Goal: Task Accomplishment & Management: Complete application form

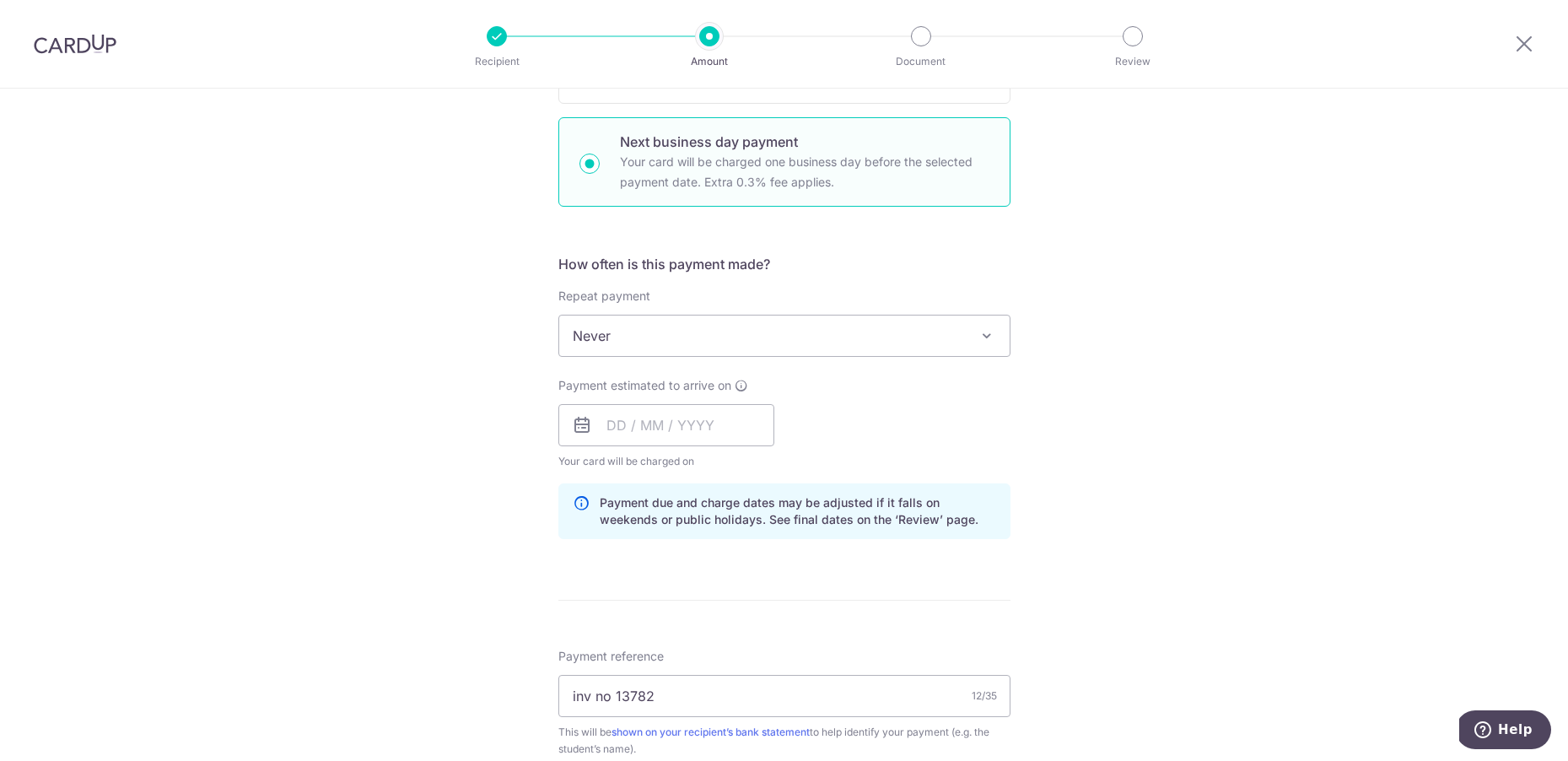
scroll to position [489, 0]
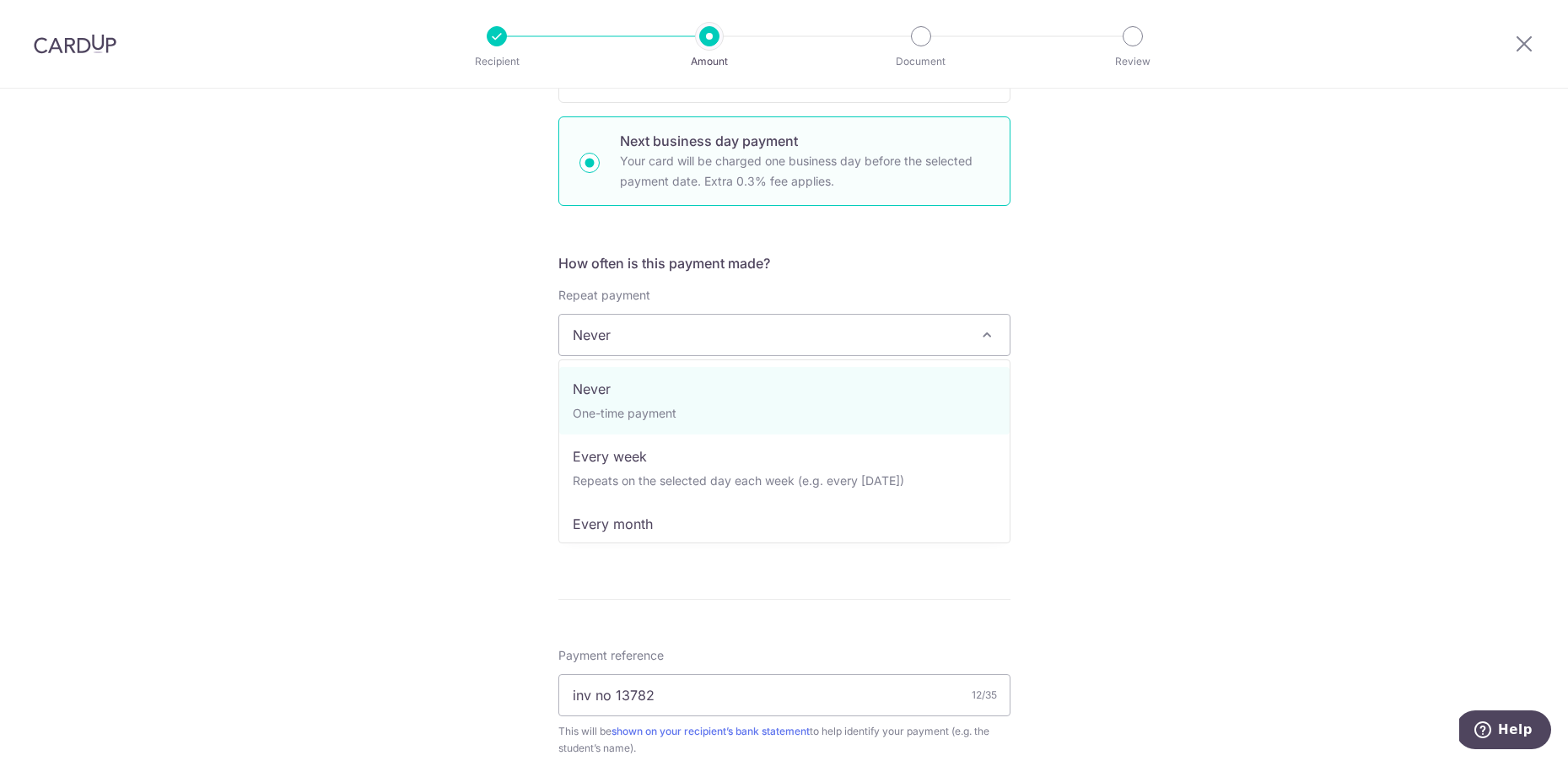
click at [786, 334] on span "Never" at bounding box center [784, 334] width 451 height 40
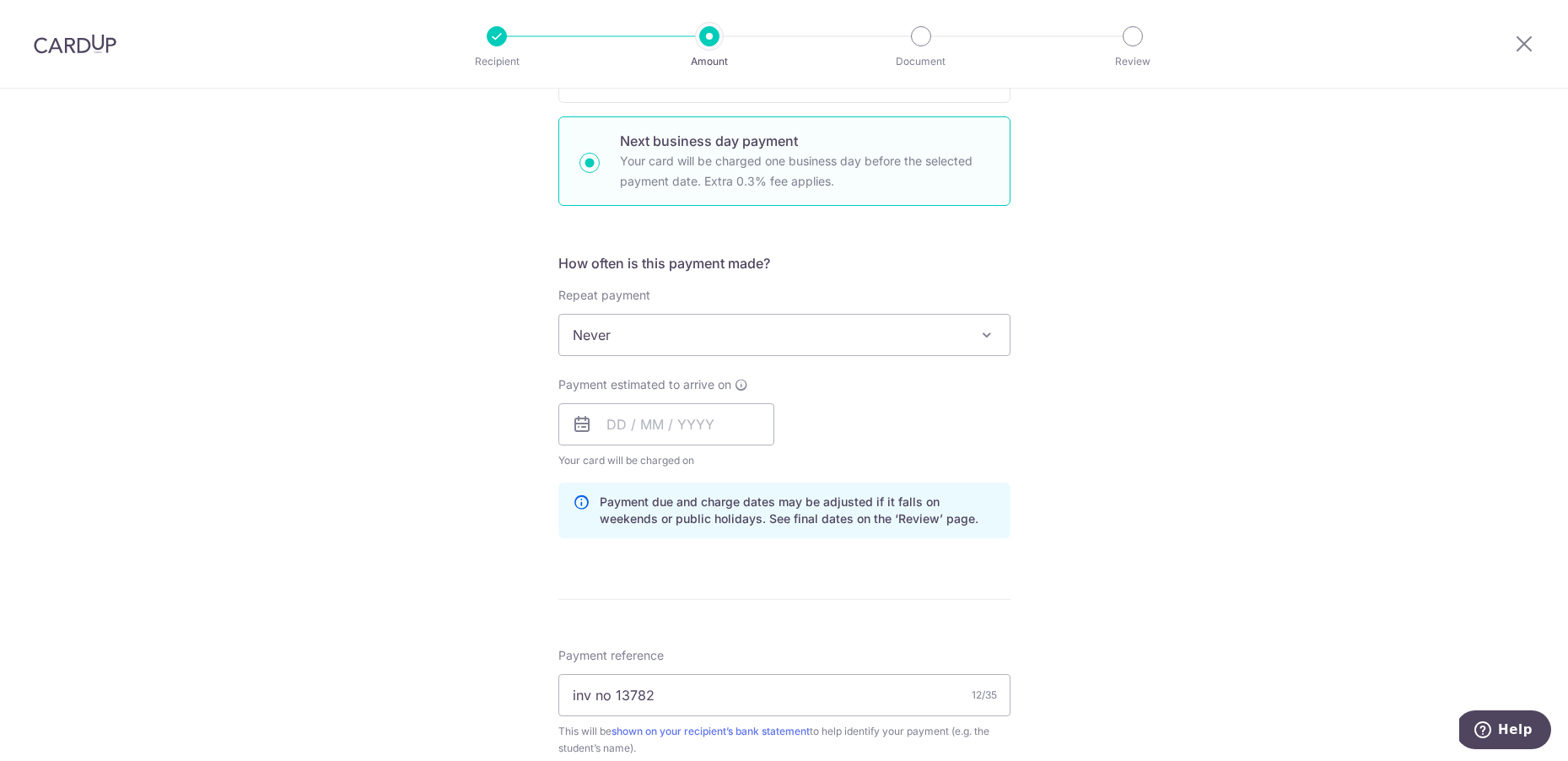
click at [1318, 354] on div "Tell us more about your payment Enter payment amount SGD 580.43 580.43 Select C…" at bounding box center [784, 438] width 1568 height 1677
click at [621, 426] on input "text" at bounding box center [666, 424] width 216 height 42
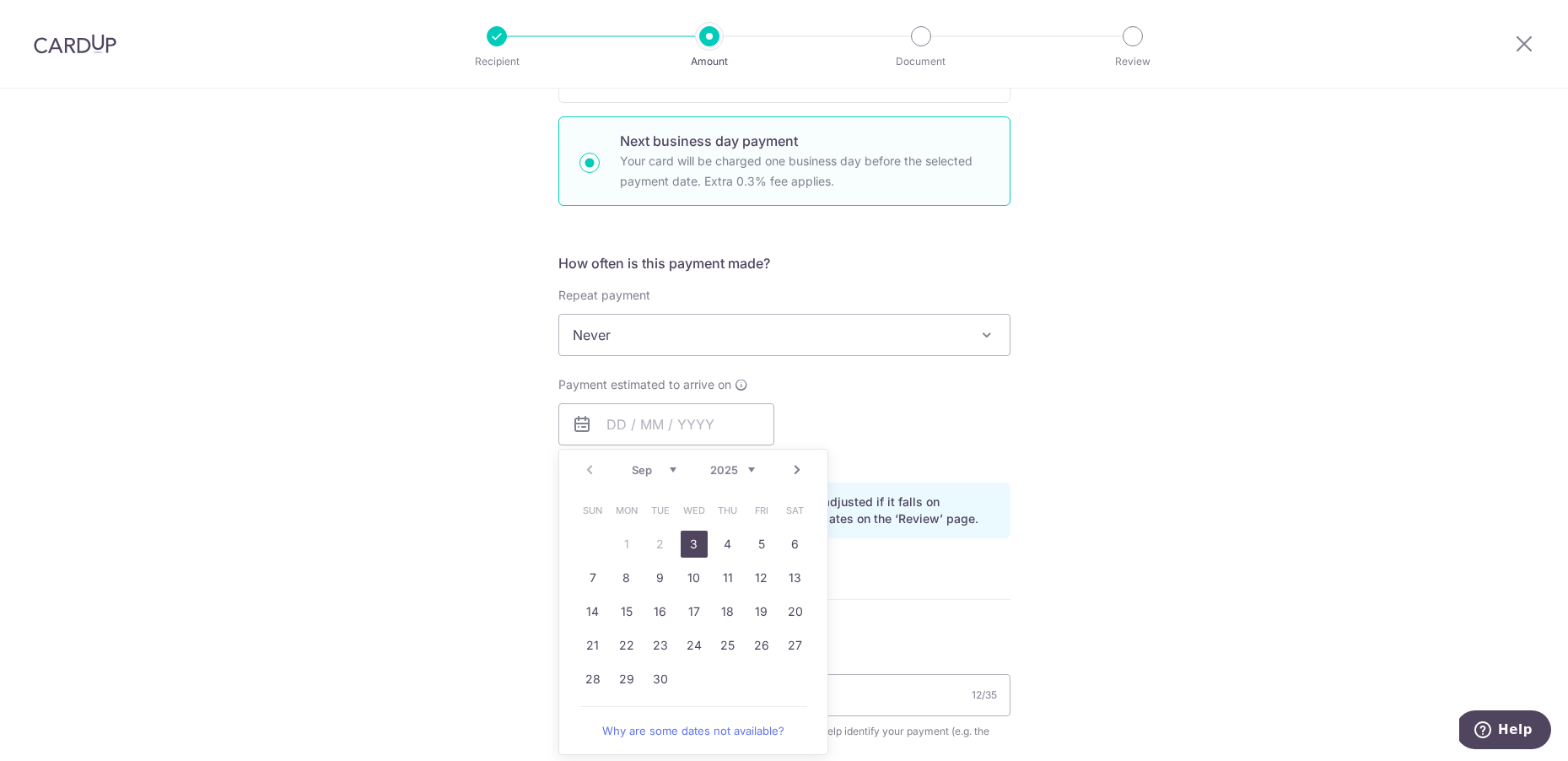
drag, startPoint x: 696, startPoint y: 548, endPoint x: 1056, endPoint y: 415, distance: 383.8
click at [696, 548] on link "3" at bounding box center [694, 544] width 27 height 27
type input "[DATE]"
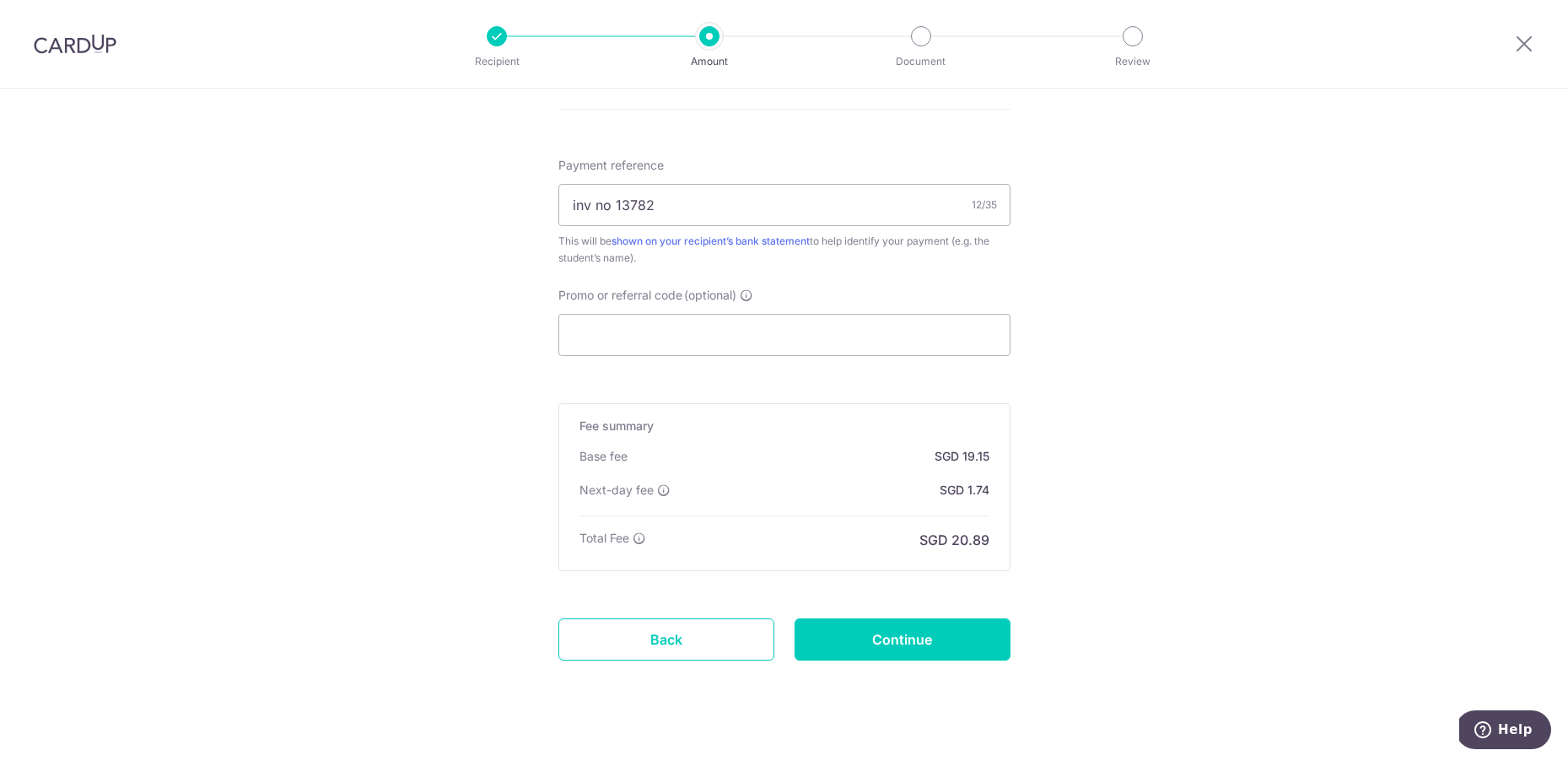
scroll to position [1005, 0]
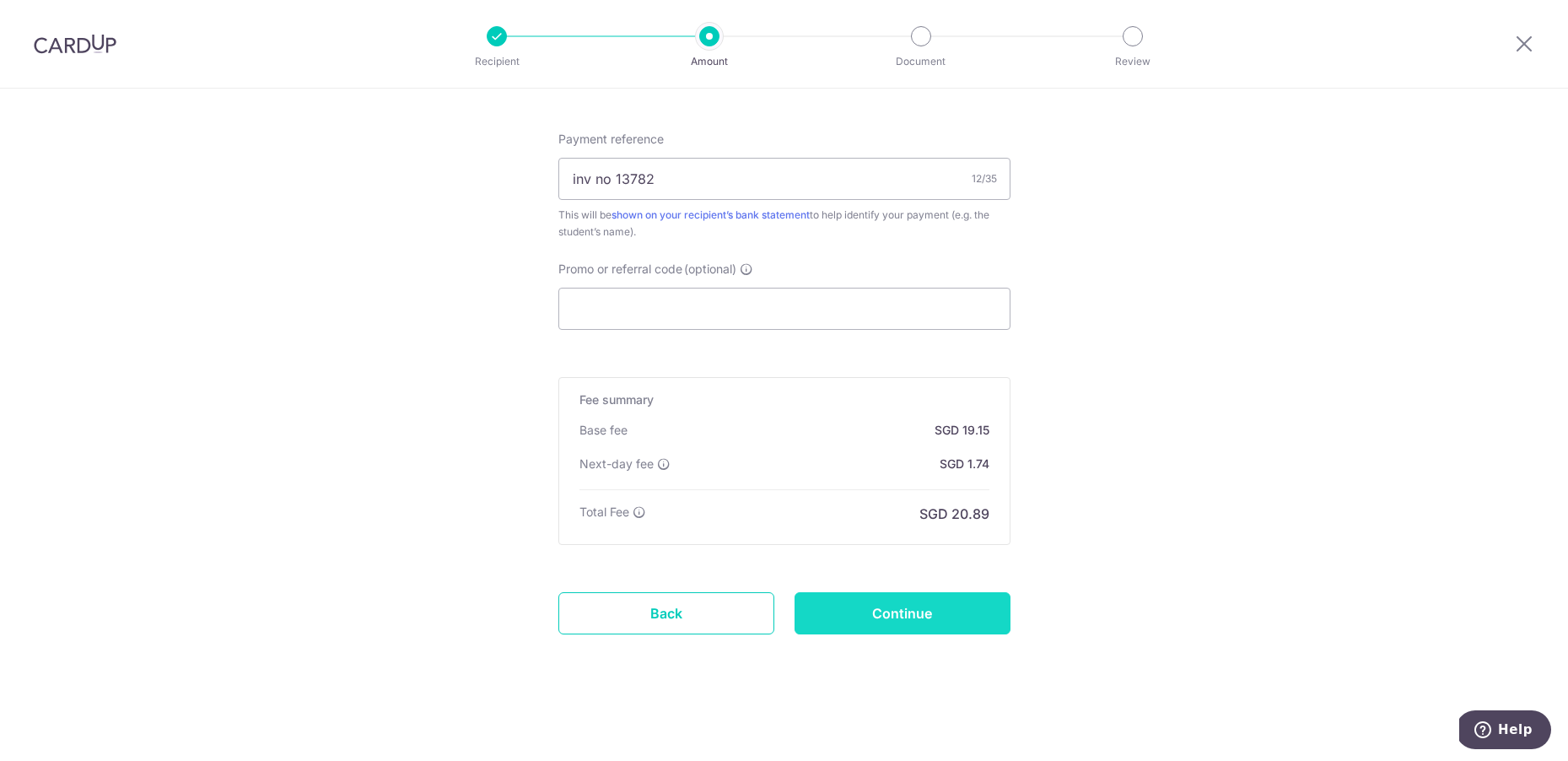
click at [908, 610] on input "Continue" at bounding box center [902, 613] width 216 height 42
type input "Update Schedule"
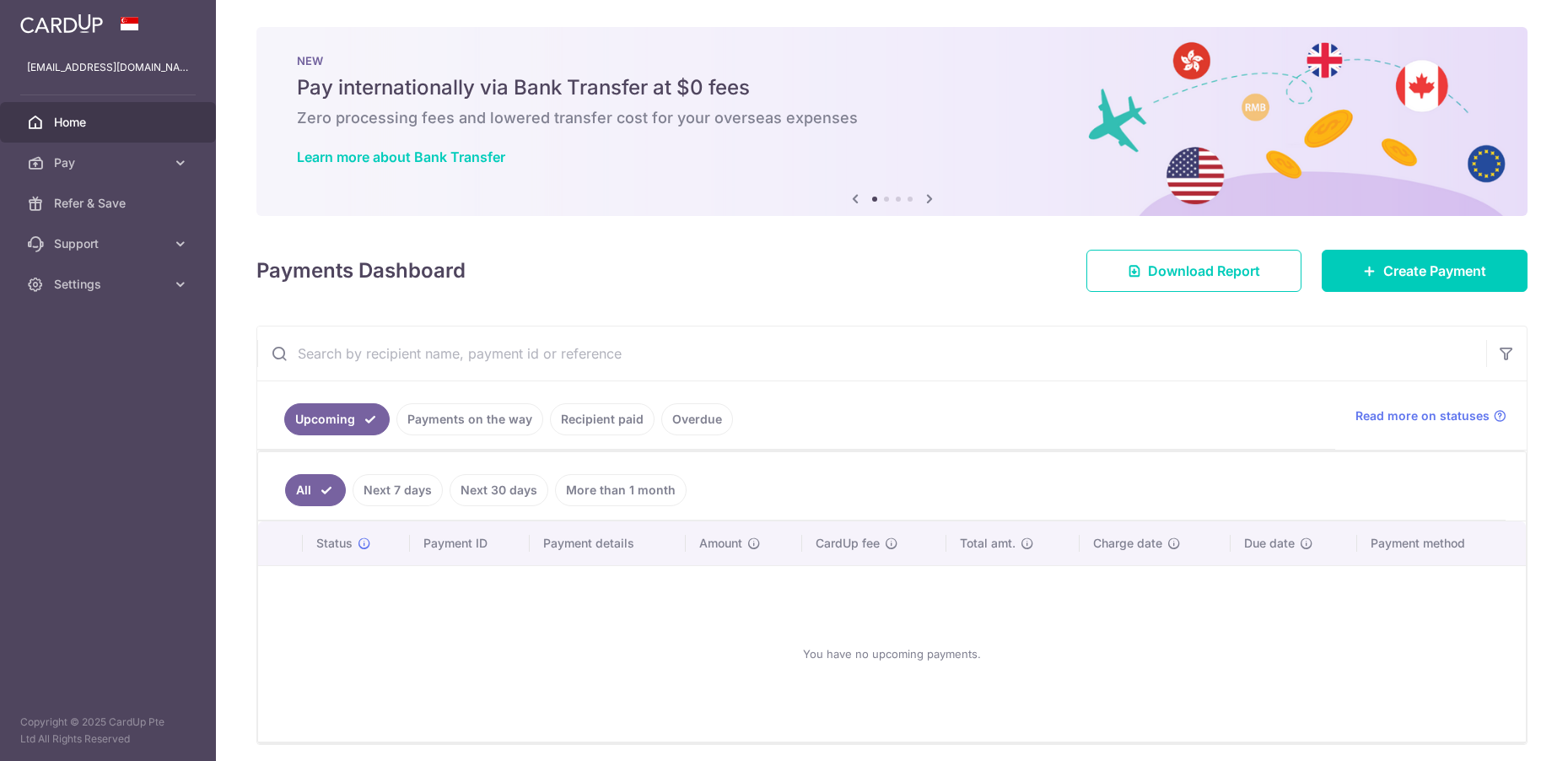
click at [79, 31] on img at bounding box center [62, 23] width 82 height 21
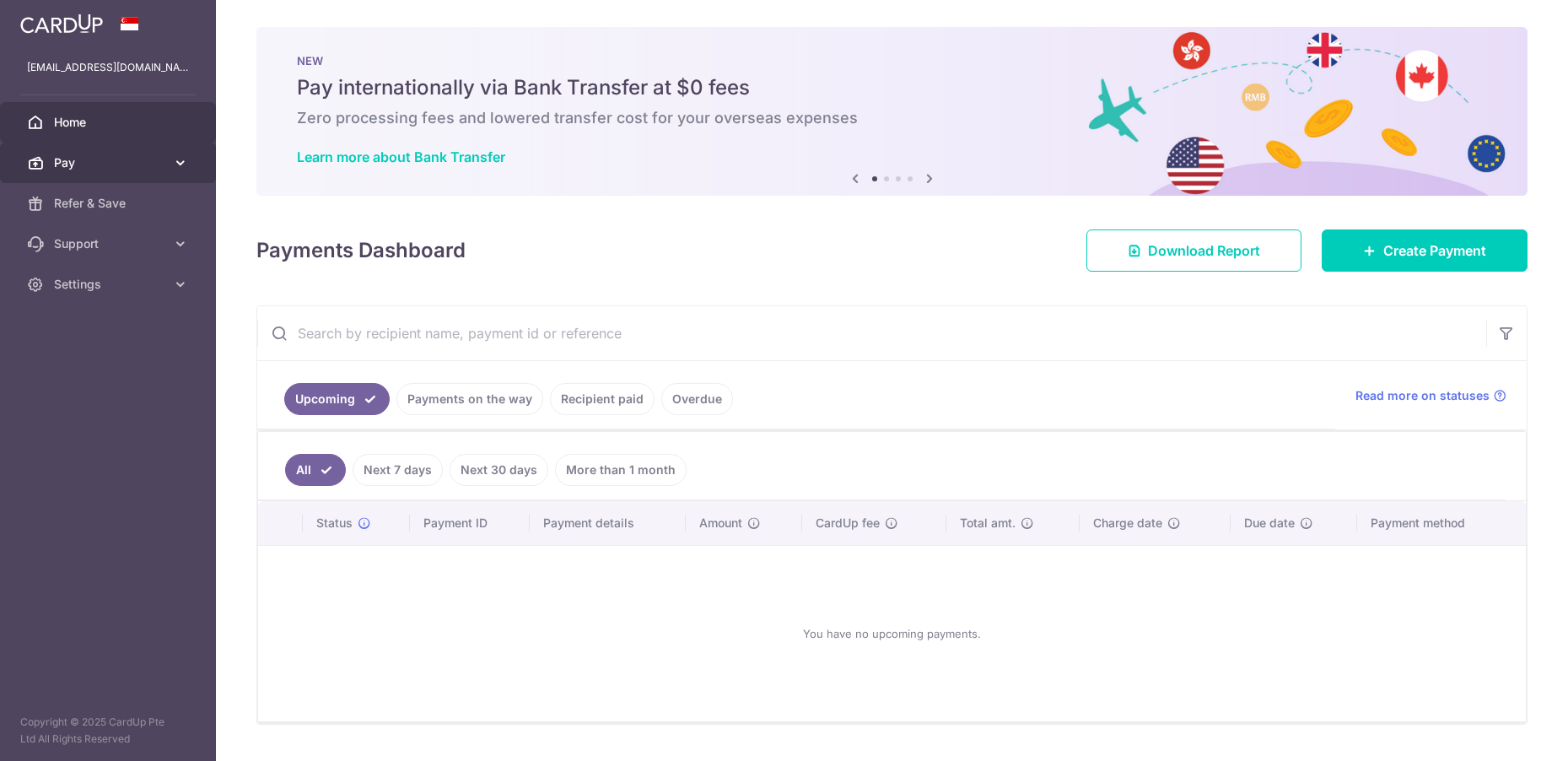
click at [130, 159] on span "Pay" at bounding box center [109, 162] width 111 height 17
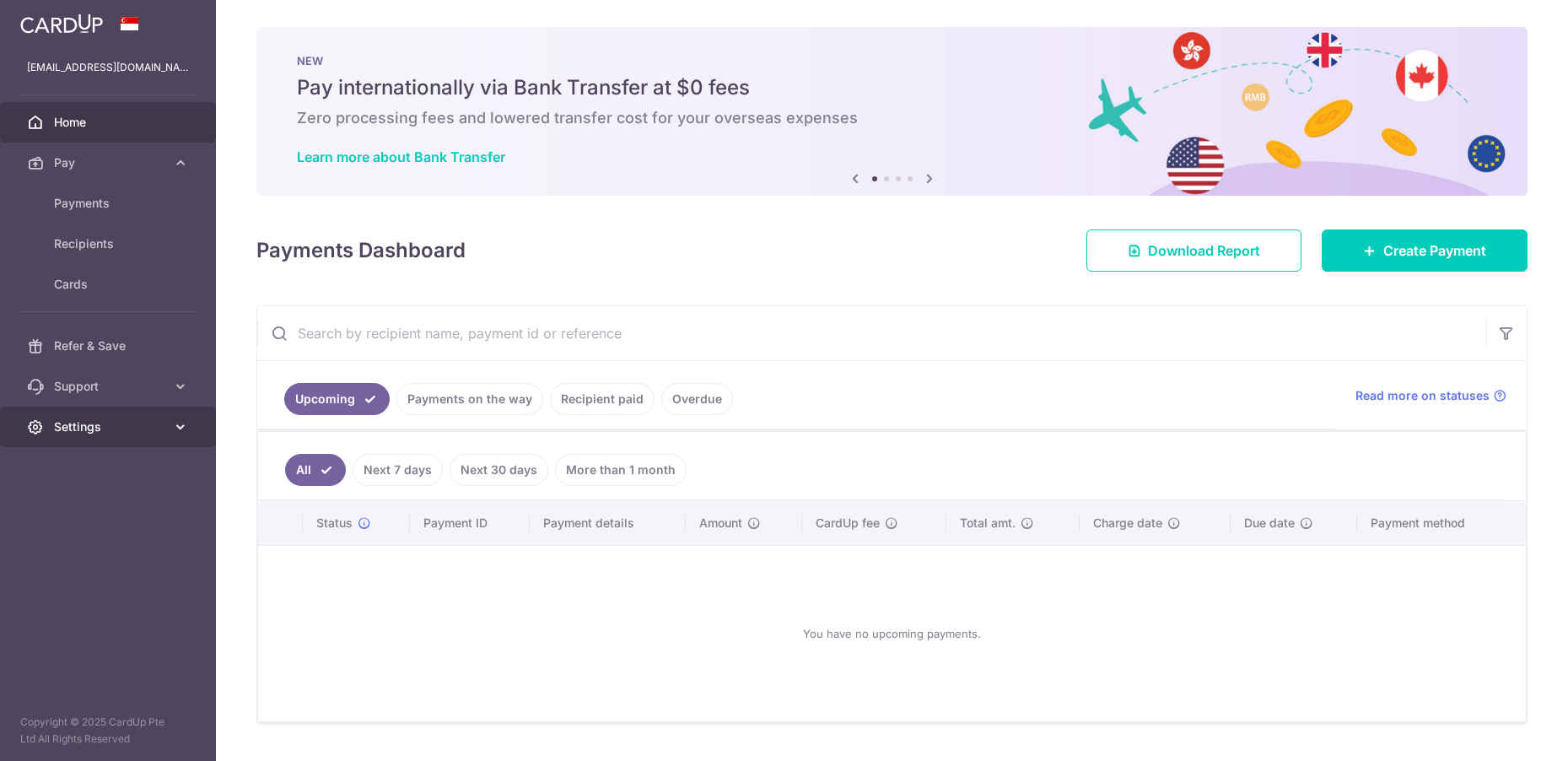
click at [97, 424] on span "Settings" at bounding box center [109, 427] width 111 height 17
click at [127, 467] on span "Account" at bounding box center [109, 467] width 111 height 17
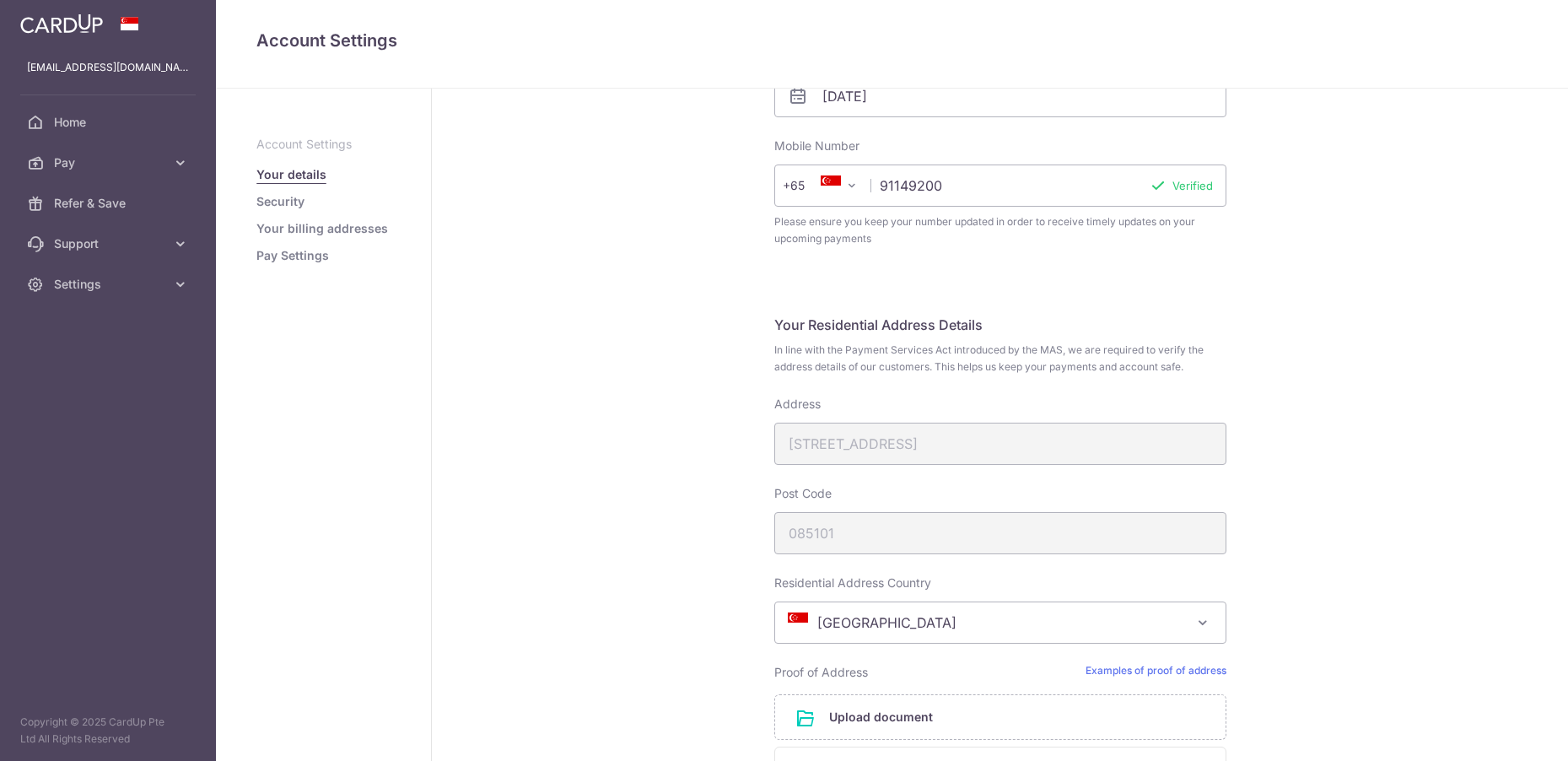
scroll to position [804, 0]
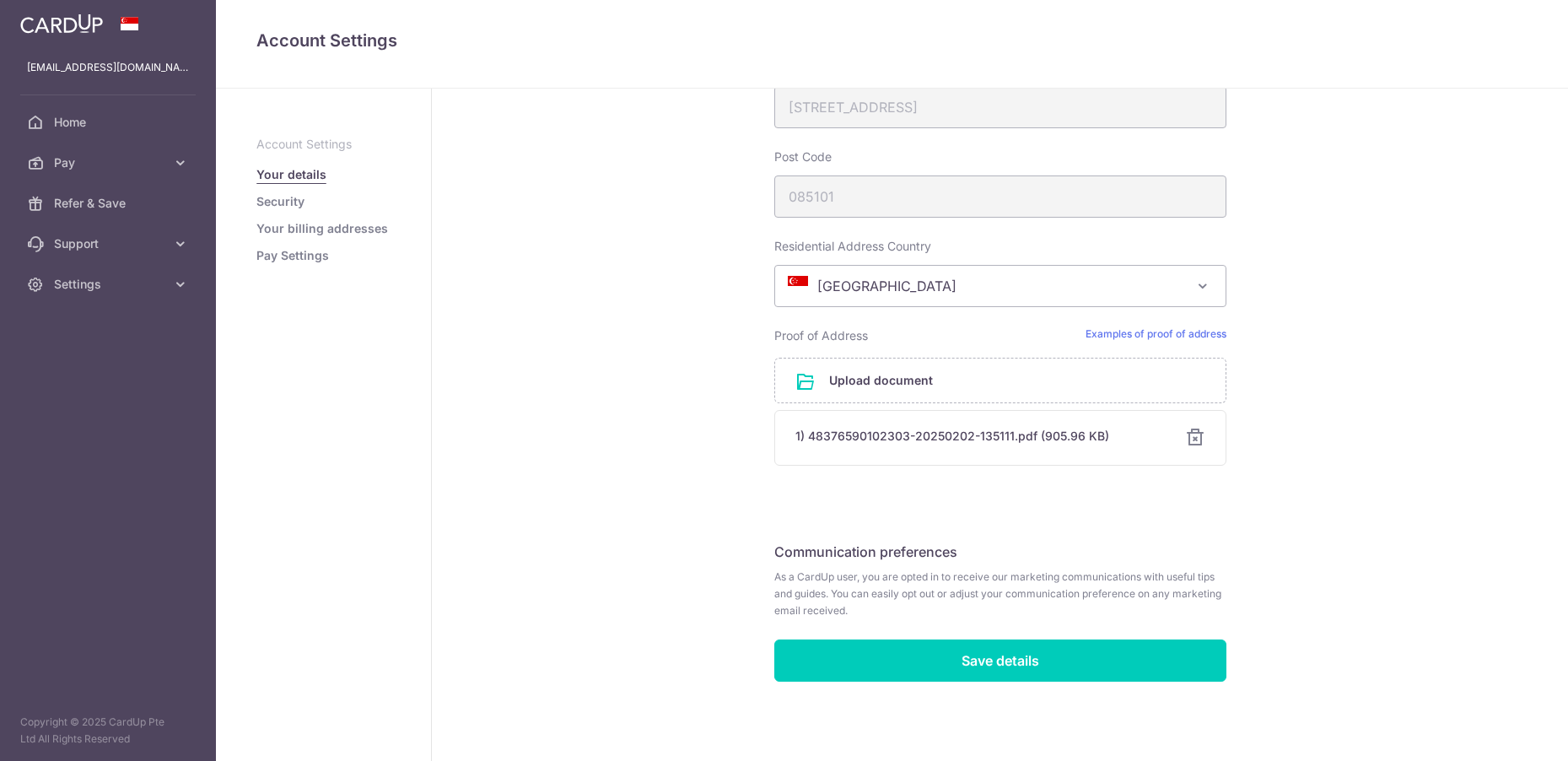
click at [326, 257] on link "Pay Settings" at bounding box center [292, 255] width 73 height 17
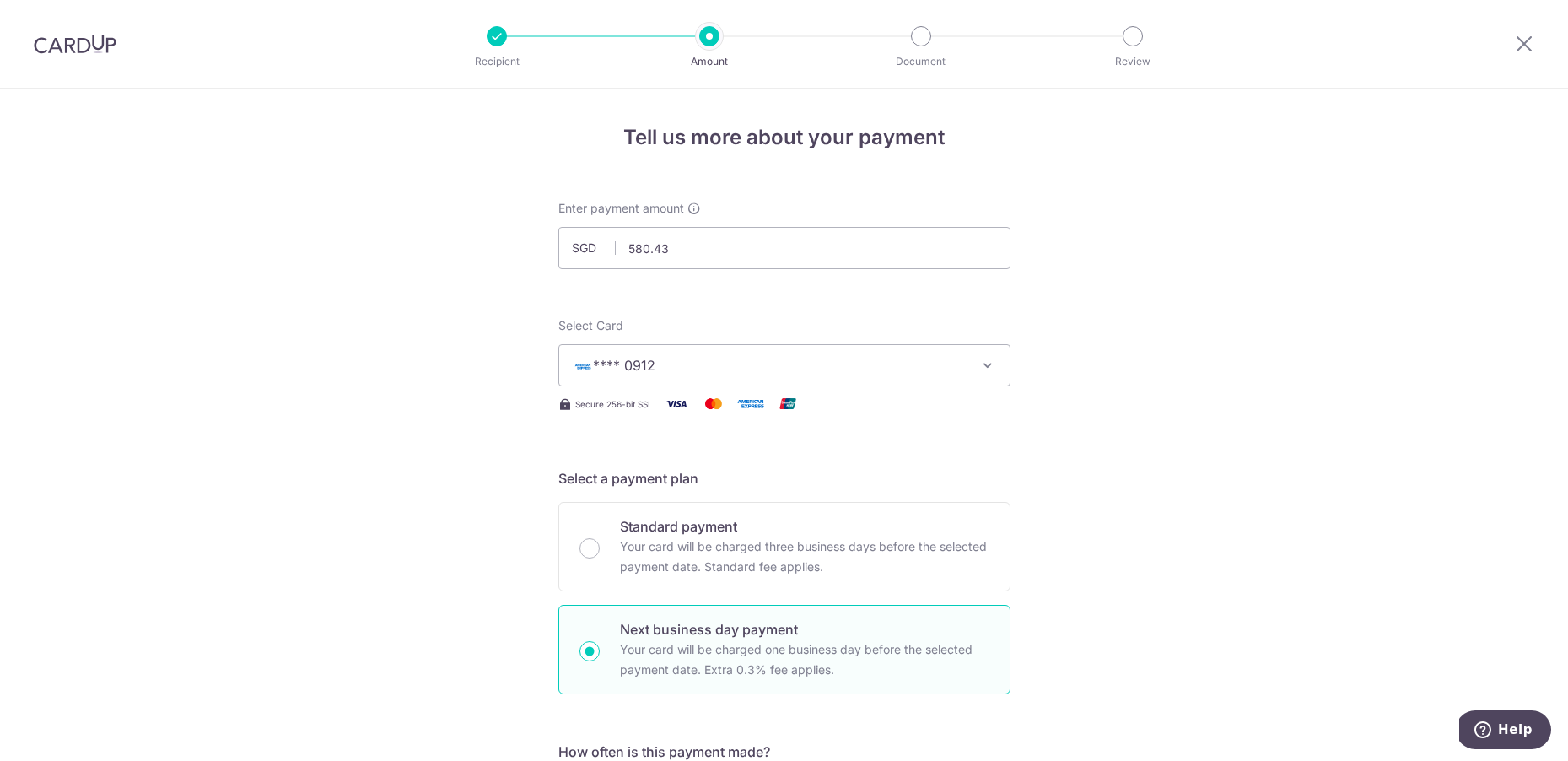
click at [806, 356] on span "**** 0912" at bounding box center [769, 365] width 393 height 21
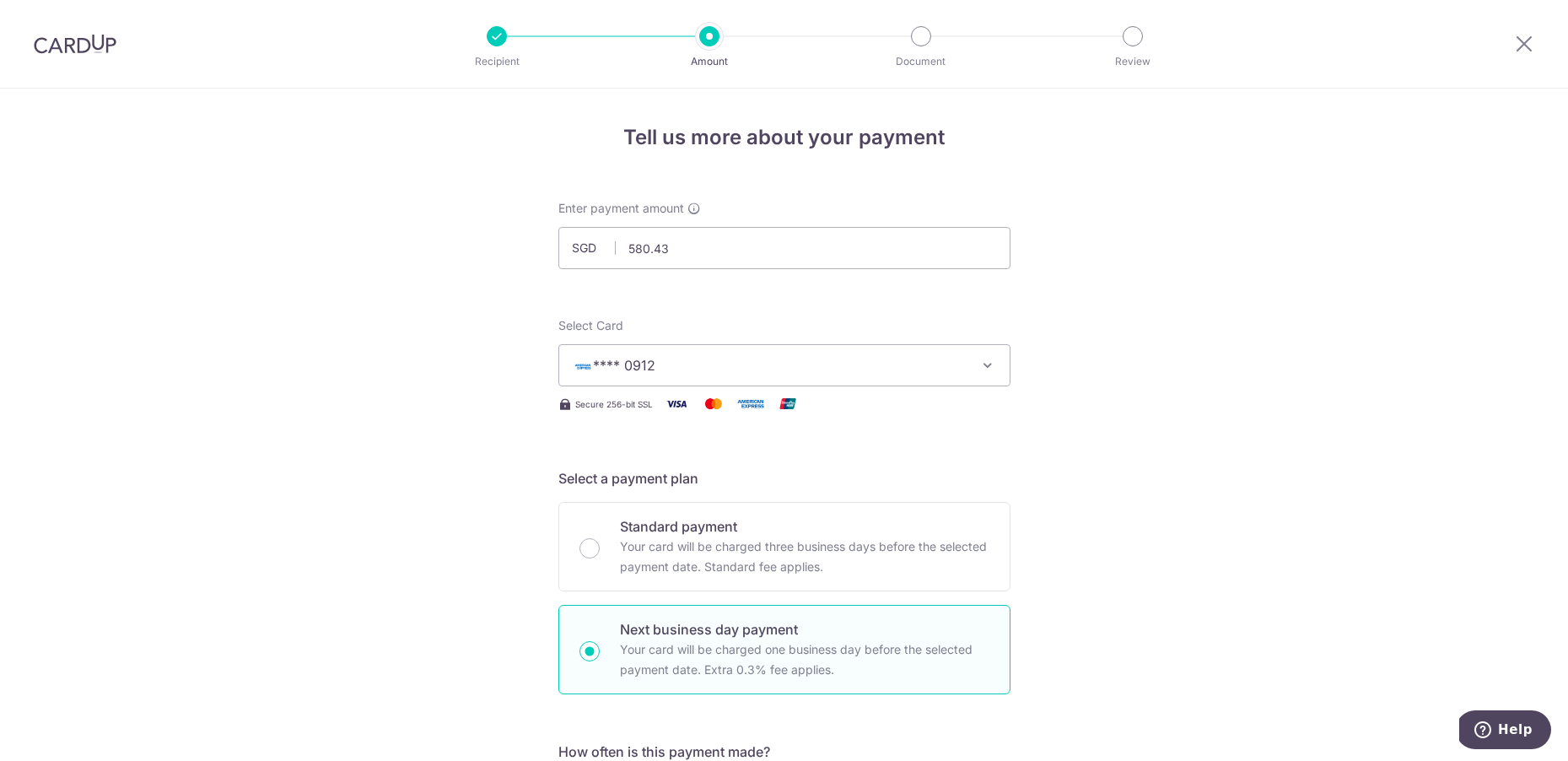
click at [968, 362] on button "**** 0912" at bounding box center [784, 365] width 452 height 42
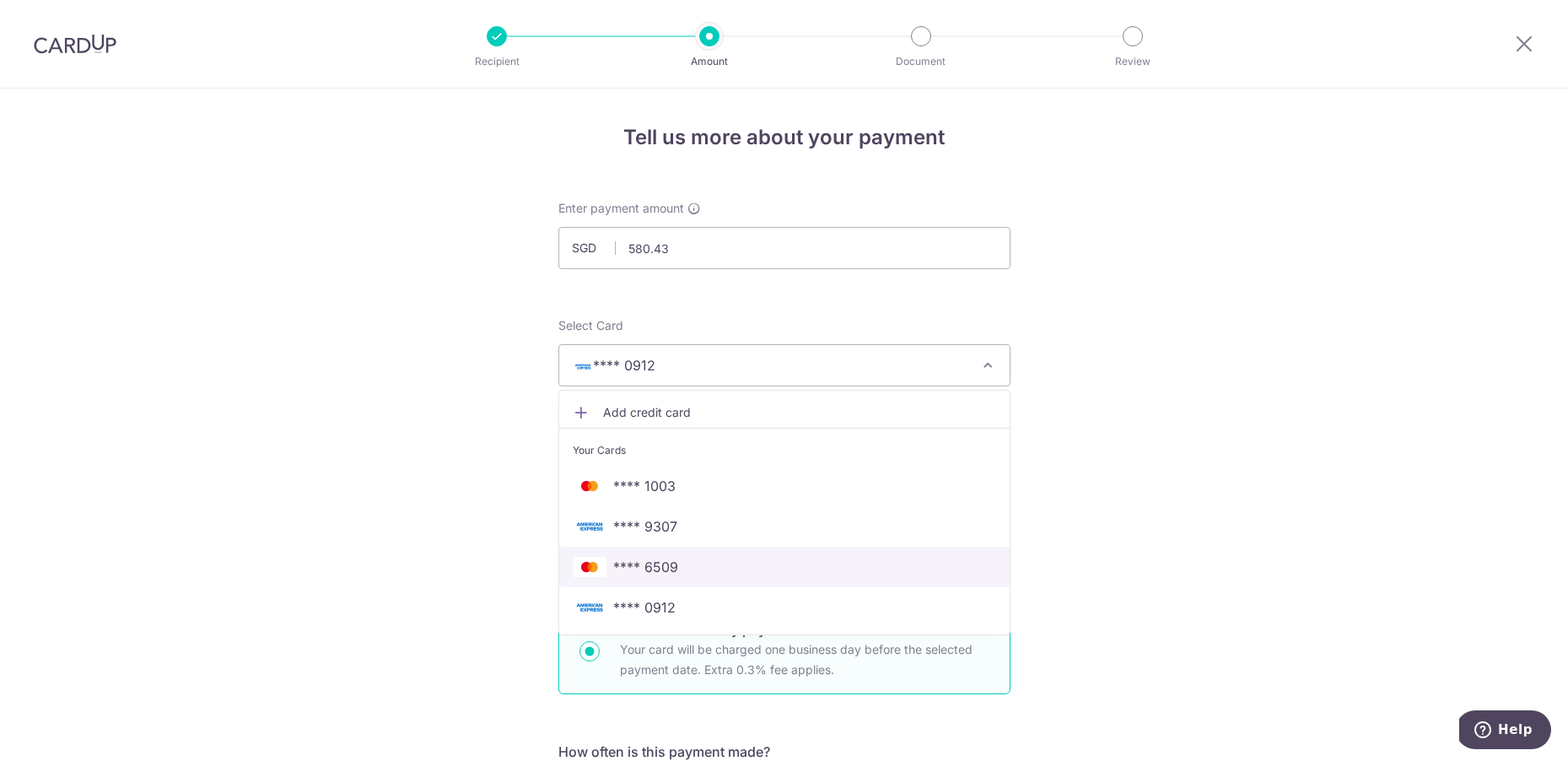
click at [684, 564] on span "**** 6509" at bounding box center [784, 566] width 424 height 21
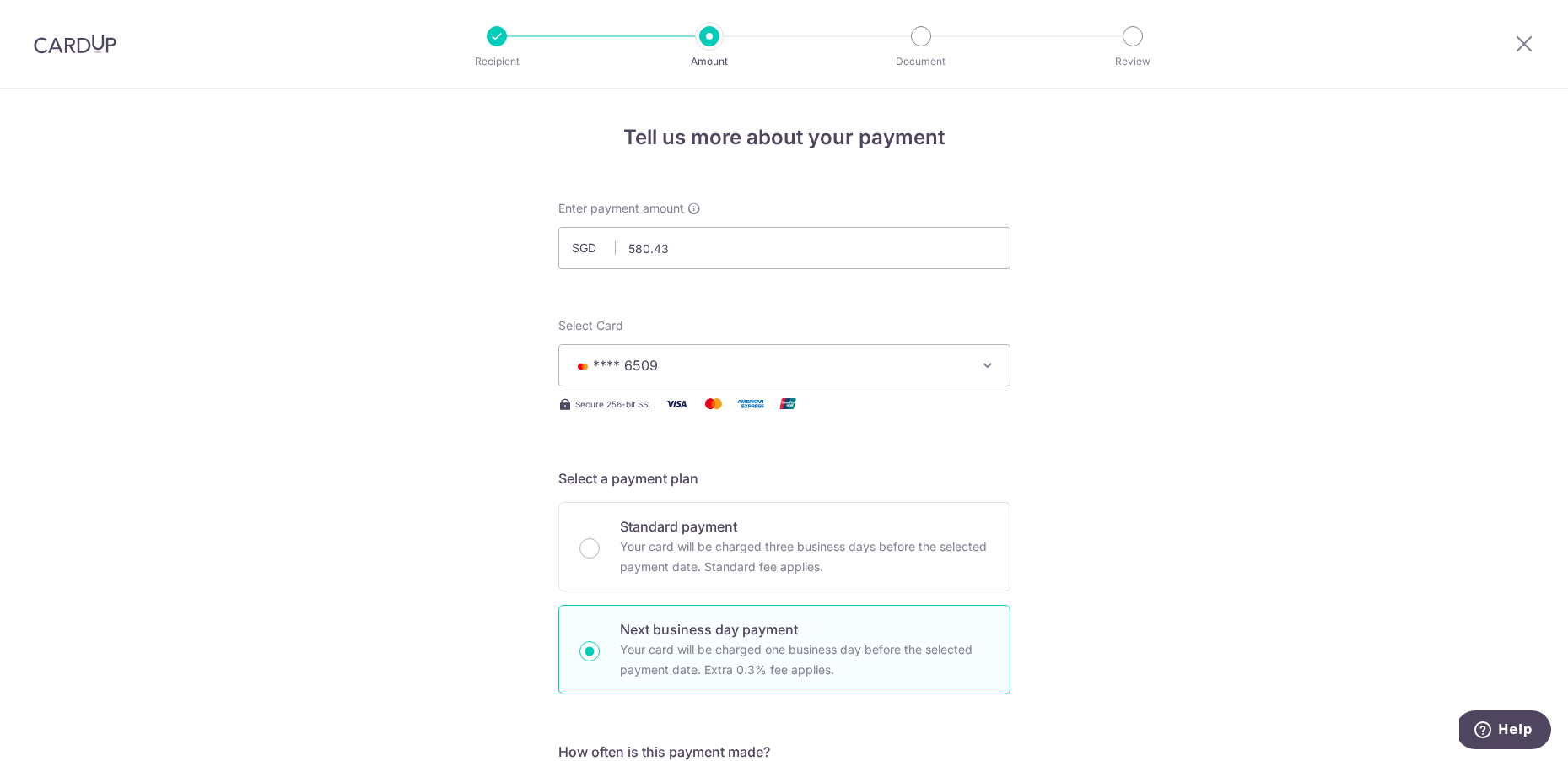
scroll to position [331, 0]
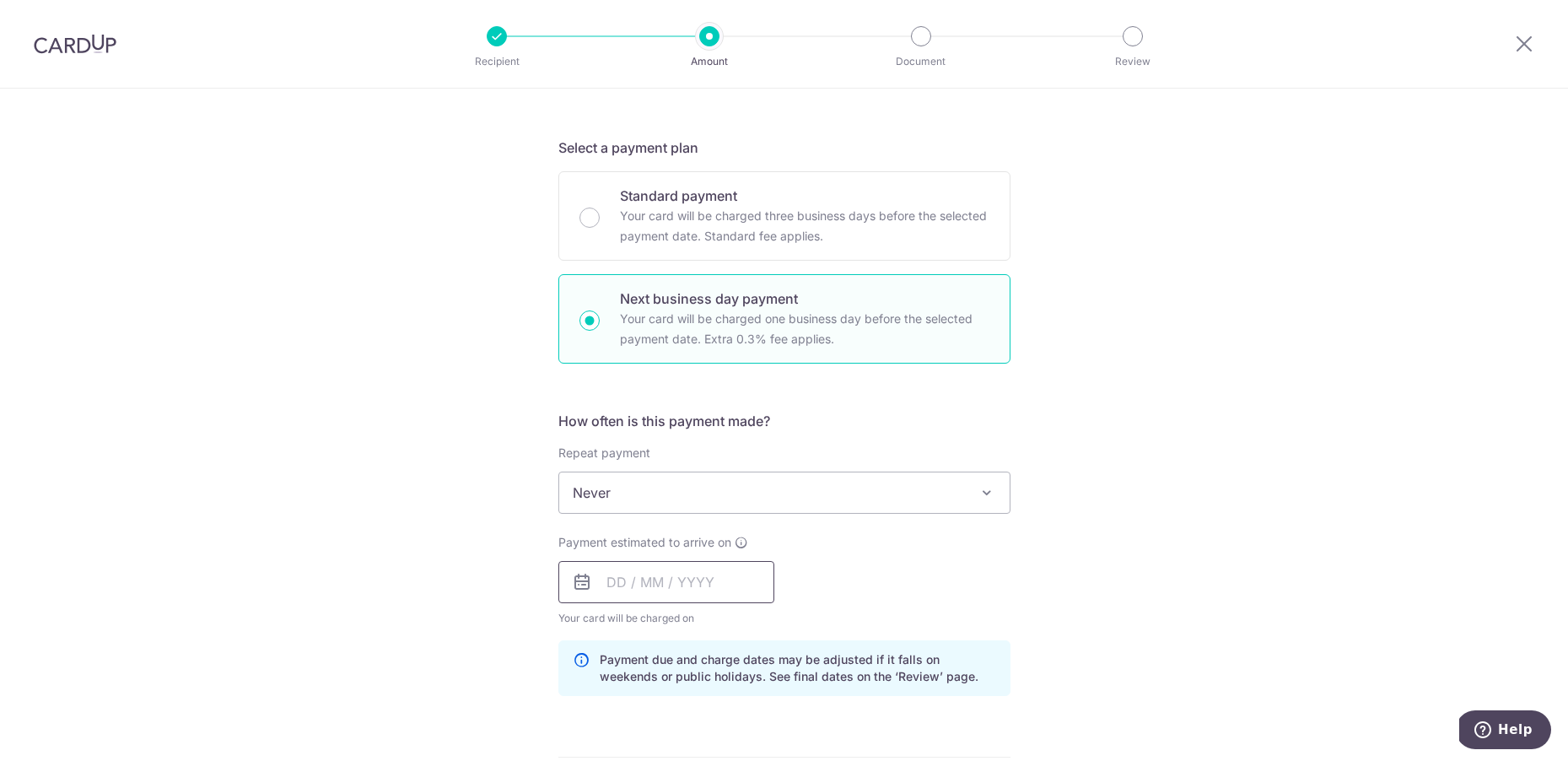
click at [628, 578] on input "text" at bounding box center [666, 582] width 216 height 42
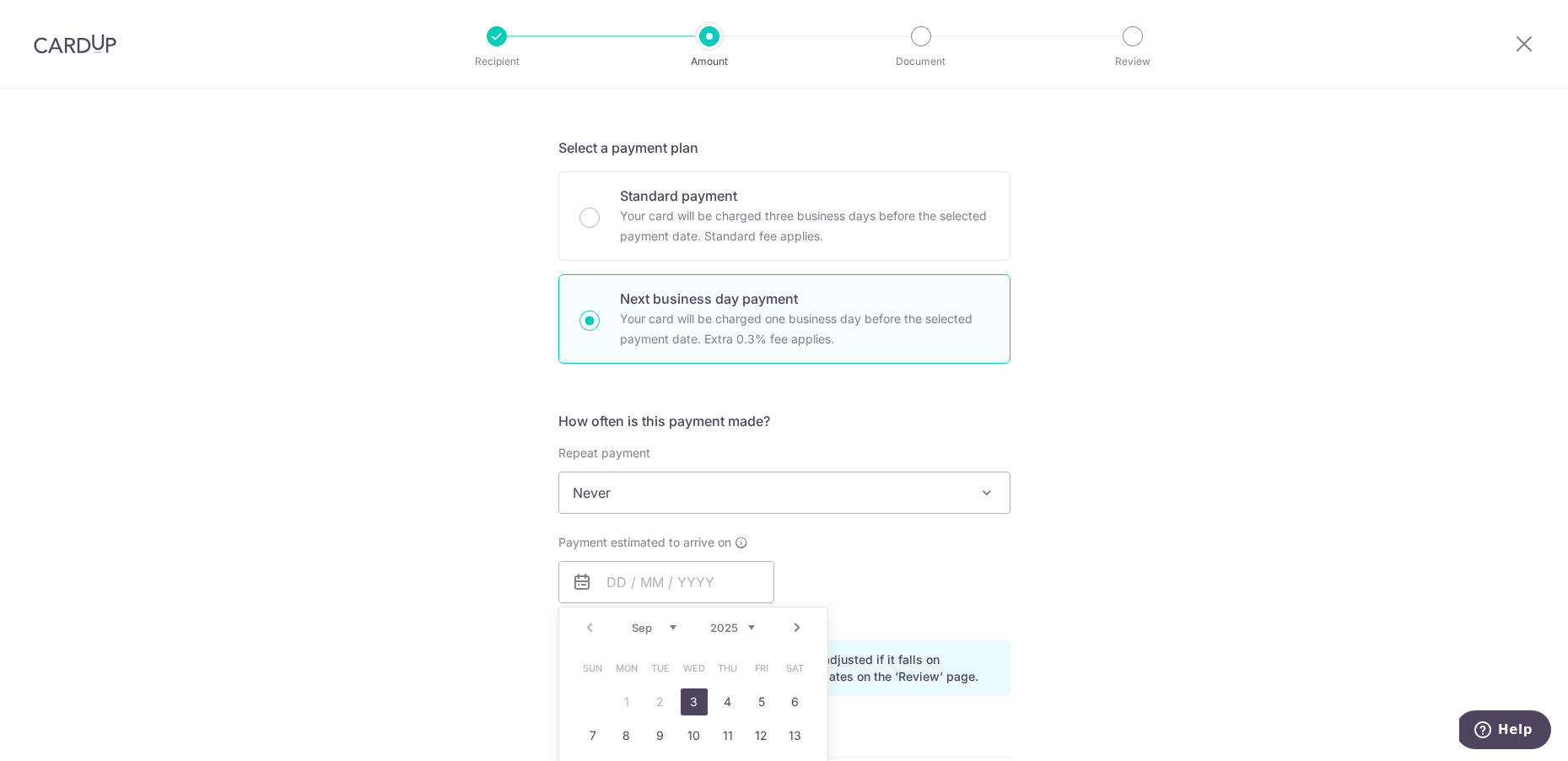
drag, startPoint x: 683, startPoint y: 704, endPoint x: 1121, endPoint y: 544, distance: 466.3
click at [684, 704] on link "3" at bounding box center [694, 702] width 27 height 27
type input "[DATE]"
click at [1121, 544] on div "Tell us more about your payment Enter payment amount SGD 580.43 580.43 Select C…" at bounding box center [784, 596] width 1568 height 1677
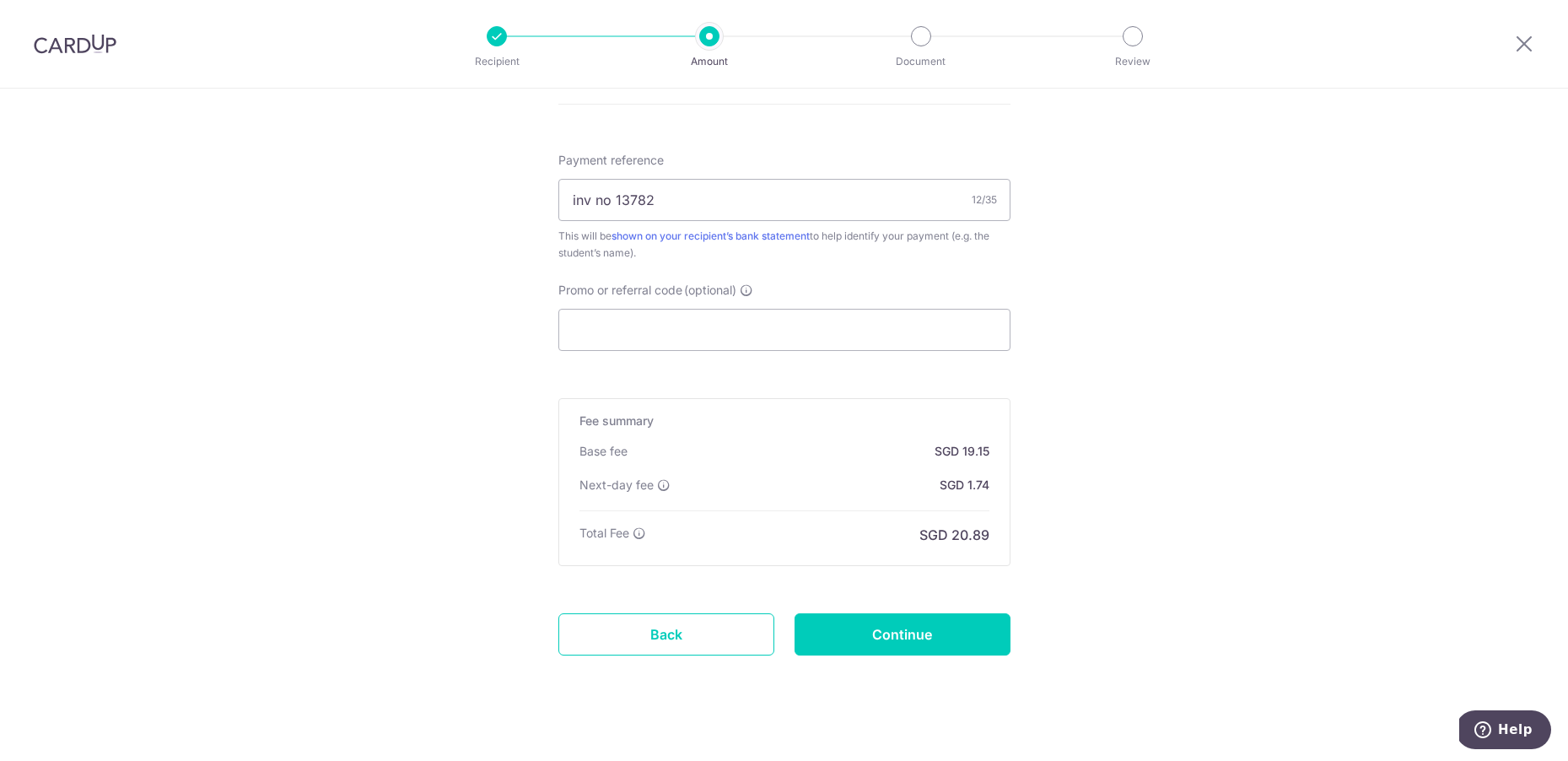
scroll to position [1005, 0]
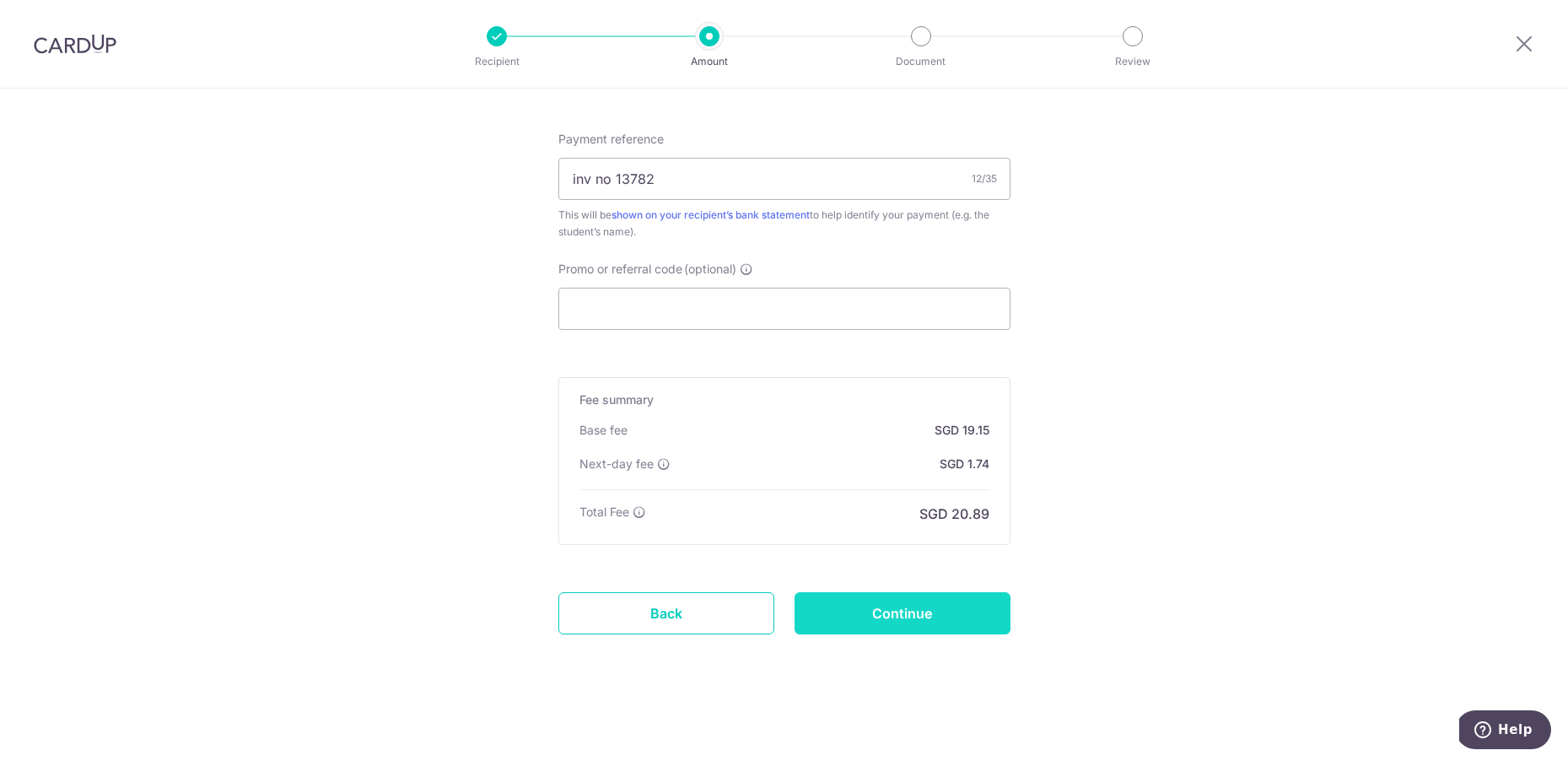
click at [976, 623] on input "Continue" at bounding box center [902, 613] width 216 height 42
type input "Update Schedule"
